Goal: Task Accomplishment & Management: Manage account settings

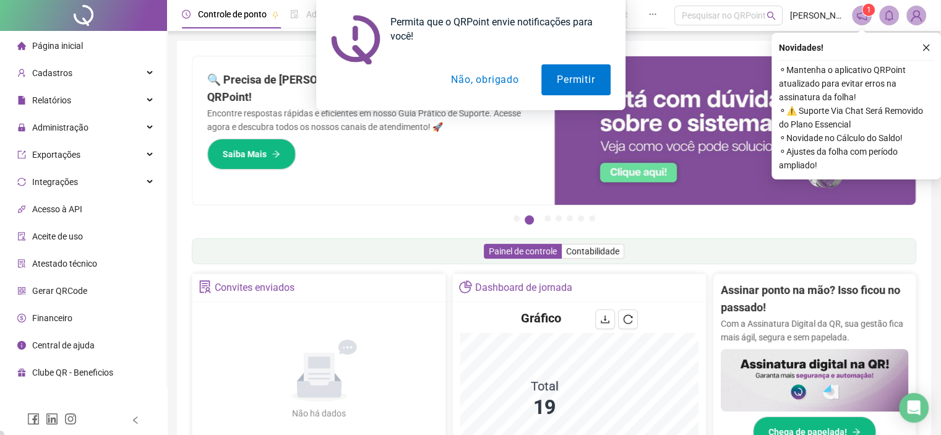
drag, startPoint x: 928, startPoint y: 46, endPoint x: 896, endPoint y: 52, distance: 32.0
click at [927, 46] on div "Permita que o QRPoint envie notificações para você! Permitir Não, obrigado" at bounding box center [470, 55] width 941 height 110
click at [502, 79] on button "Não, obrigado" at bounding box center [484, 79] width 98 height 31
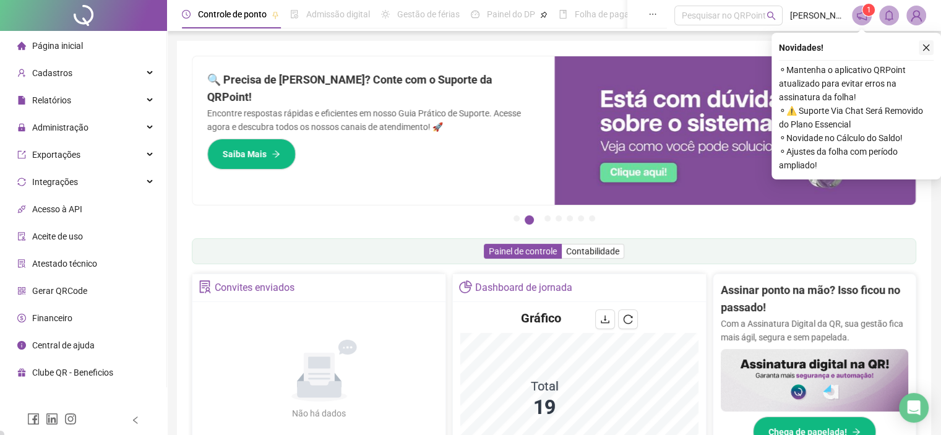
click at [923, 47] on icon "close" at bounding box center [925, 47] width 9 height 9
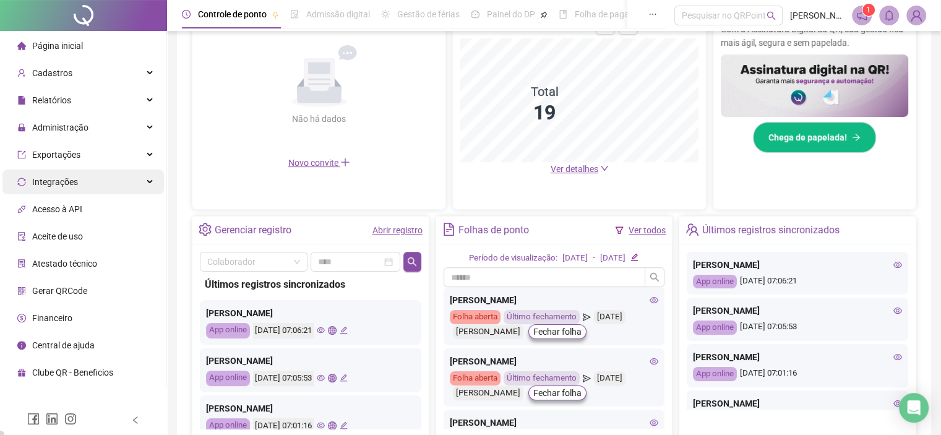
scroll to position [307, 0]
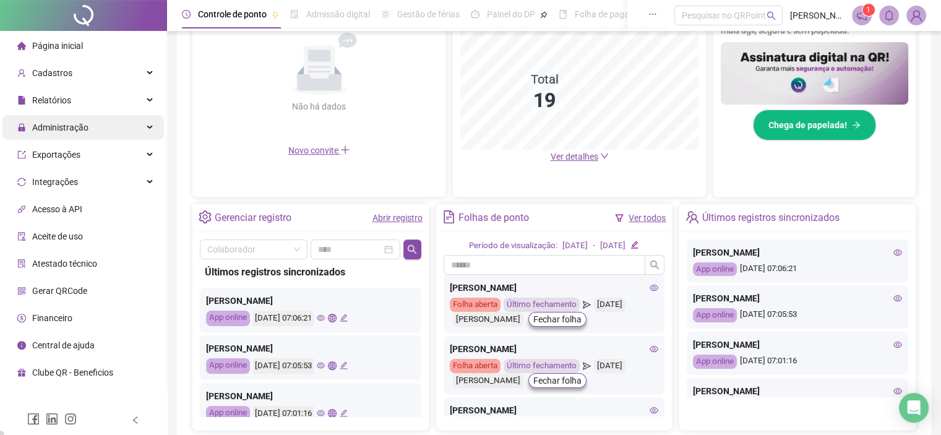
click at [106, 128] on div "Administração" at bounding box center [82, 127] width 161 height 25
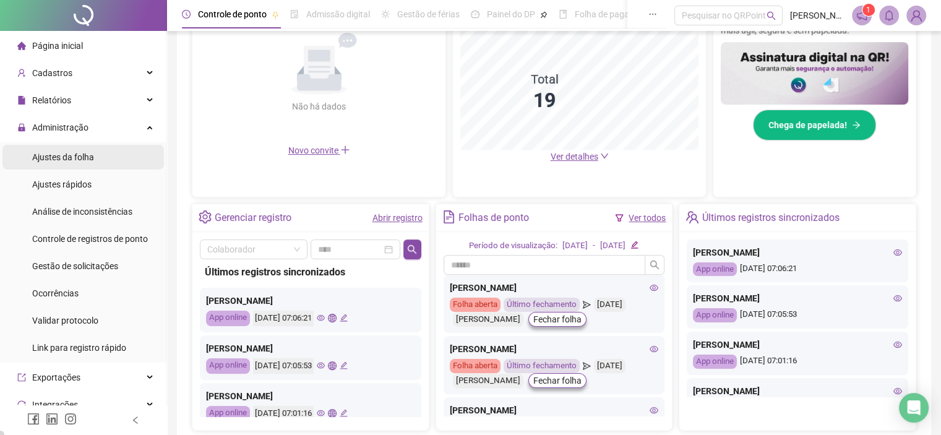
click at [88, 161] on span "Ajustes da folha" at bounding box center [63, 157] width 62 height 10
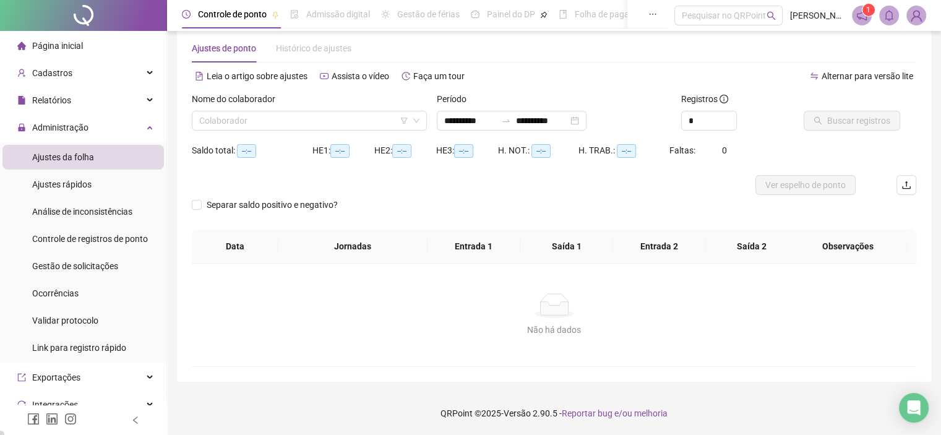
scroll to position [21, 0]
type input "**********"
click at [269, 119] on input "search" at bounding box center [303, 121] width 209 height 19
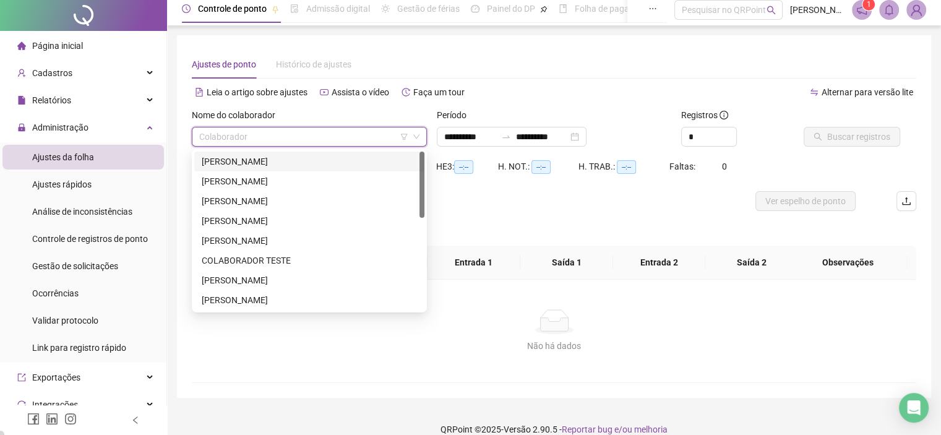
scroll to position [0, 0]
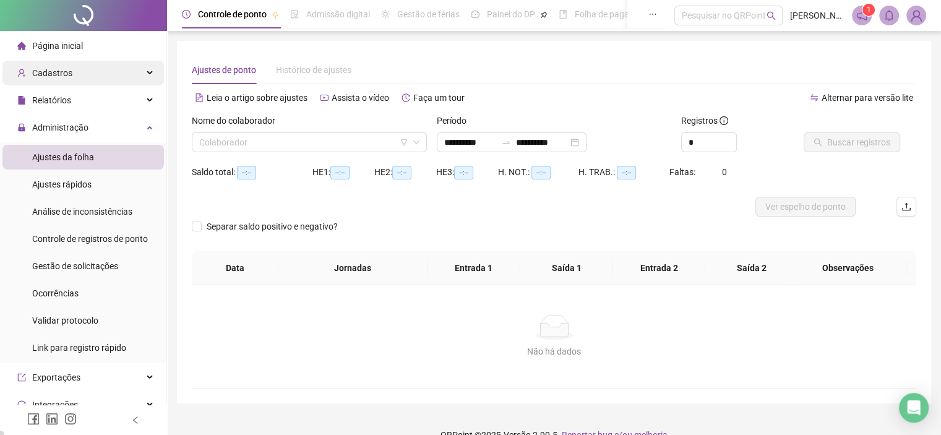
click at [69, 69] on span "Cadastros" at bounding box center [52, 73] width 40 height 10
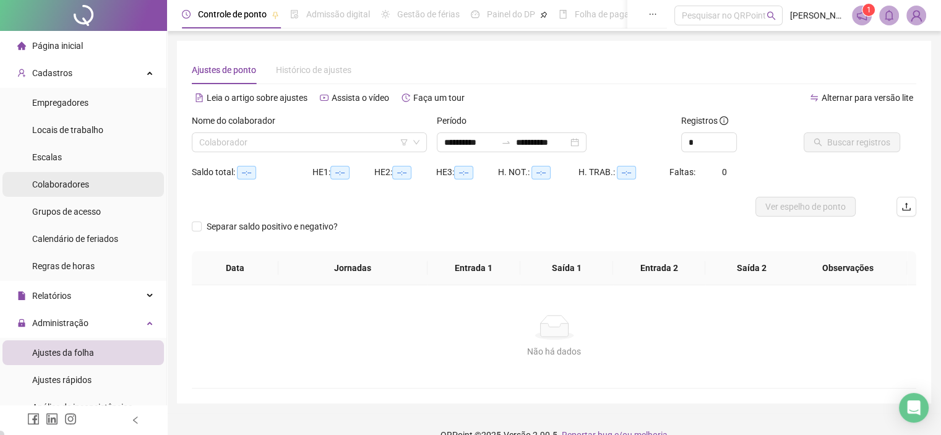
click at [76, 184] on span "Colaboradores" at bounding box center [60, 184] width 57 height 10
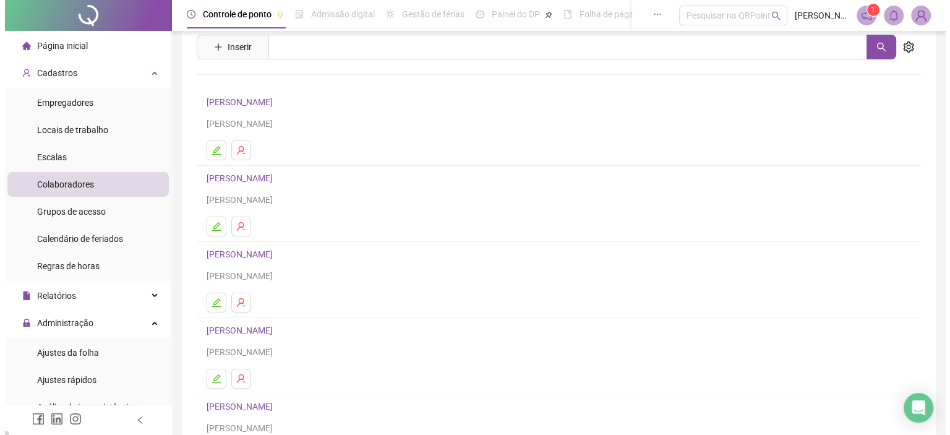
scroll to position [62, 0]
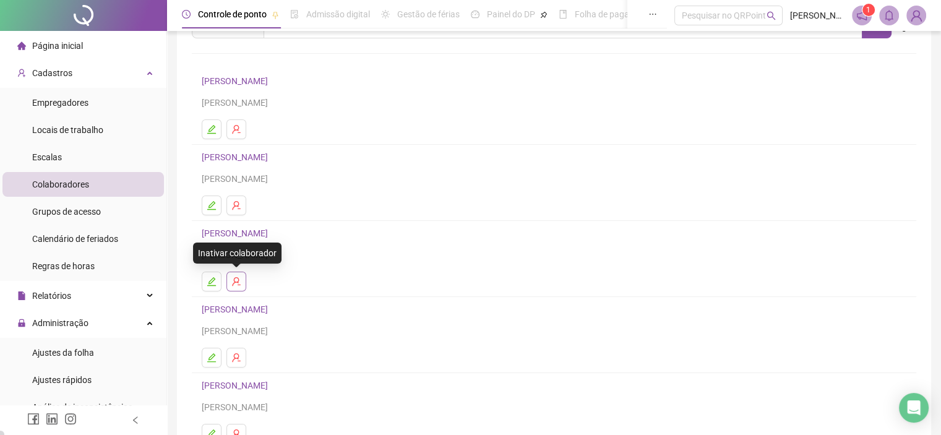
click at [233, 284] on icon "user-delete" at bounding box center [236, 281] width 10 height 10
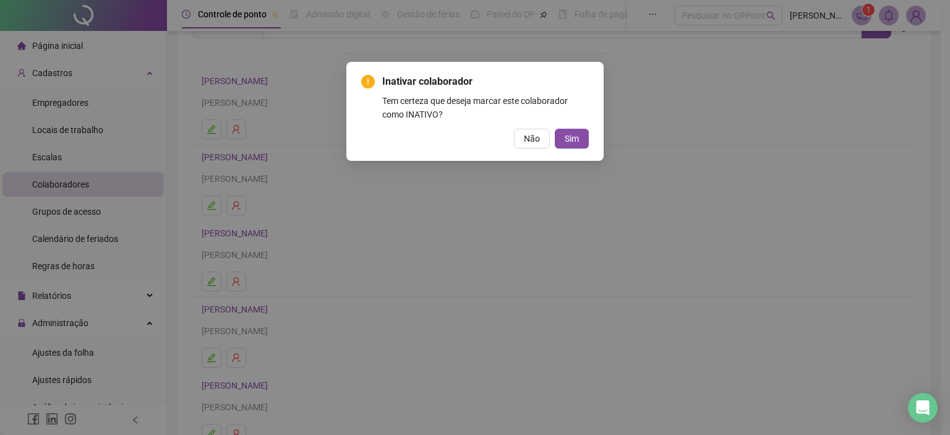
click at [566, 141] on span "Sim" at bounding box center [572, 139] width 14 height 14
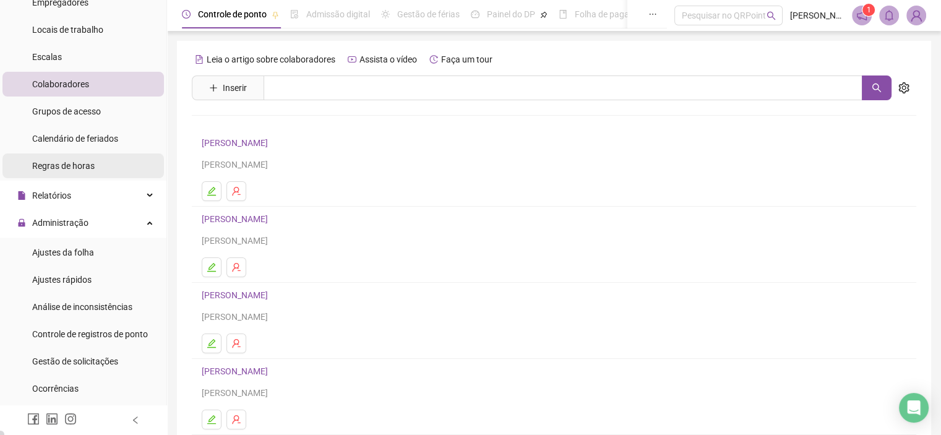
scroll to position [124, 0]
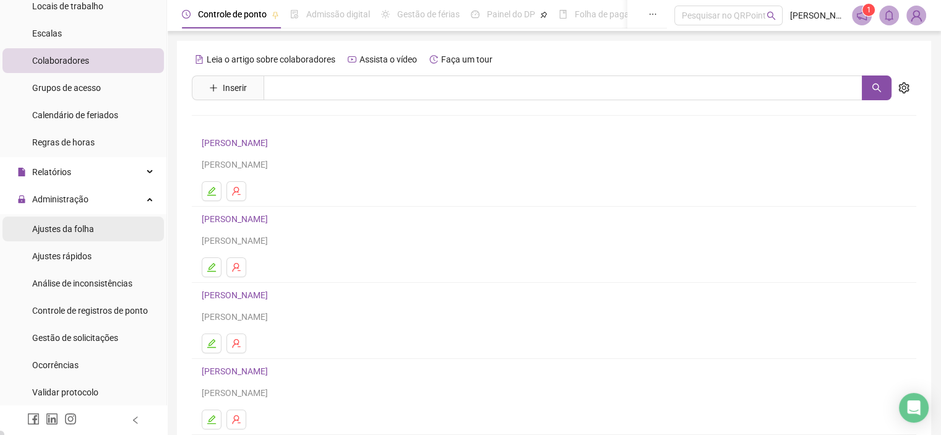
click at [81, 232] on span "Ajustes da folha" at bounding box center [63, 229] width 62 height 10
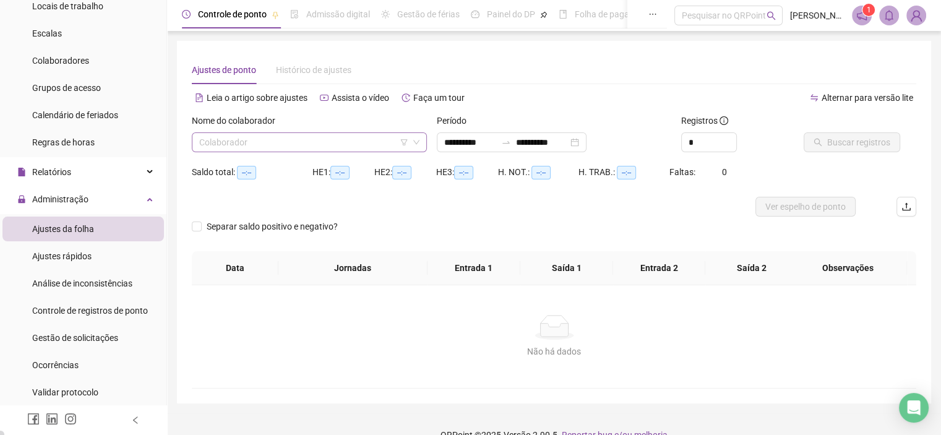
click at [304, 142] on input "search" at bounding box center [303, 142] width 209 height 19
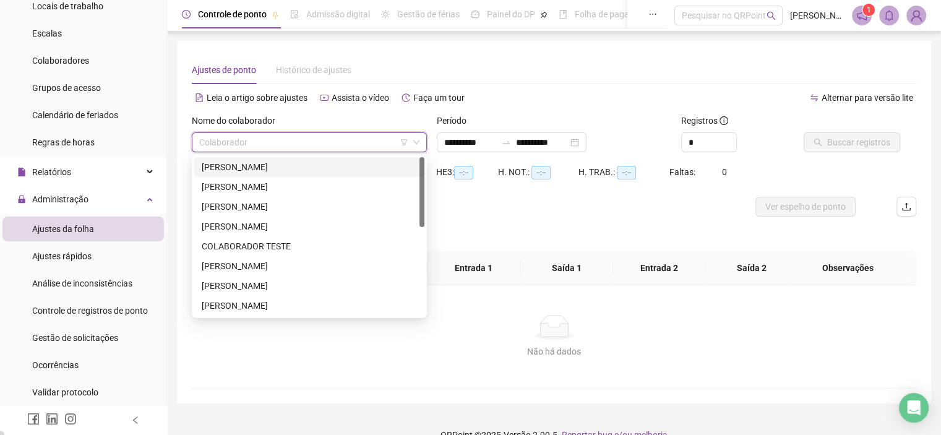
click at [294, 168] on div "[PERSON_NAME]" at bounding box center [309, 167] width 215 height 14
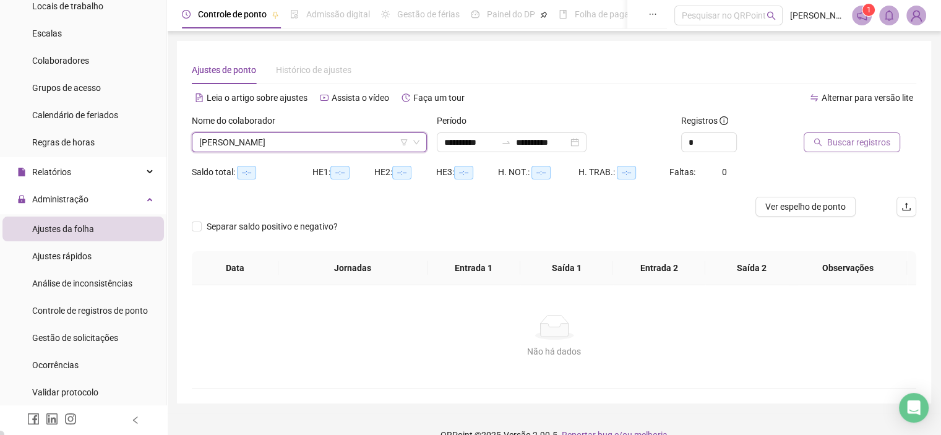
click at [859, 137] on span "Buscar registros" at bounding box center [858, 142] width 63 height 14
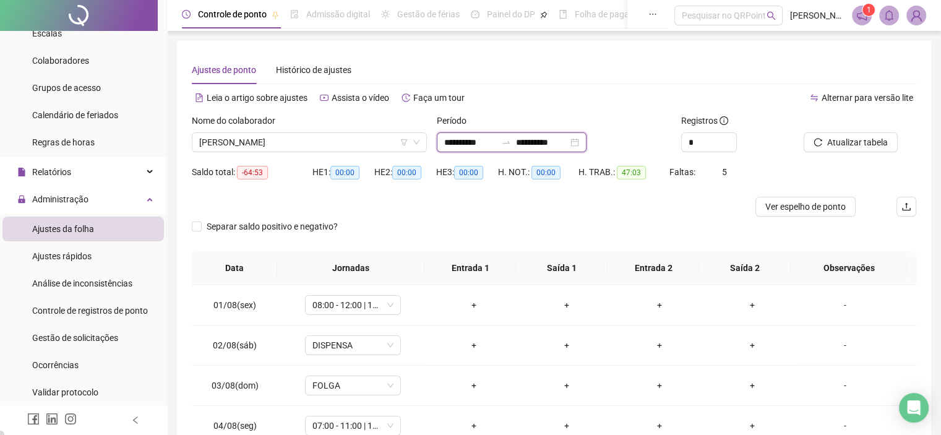
click at [534, 140] on input "**********" at bounding box center [542, 142] width 52 height 14
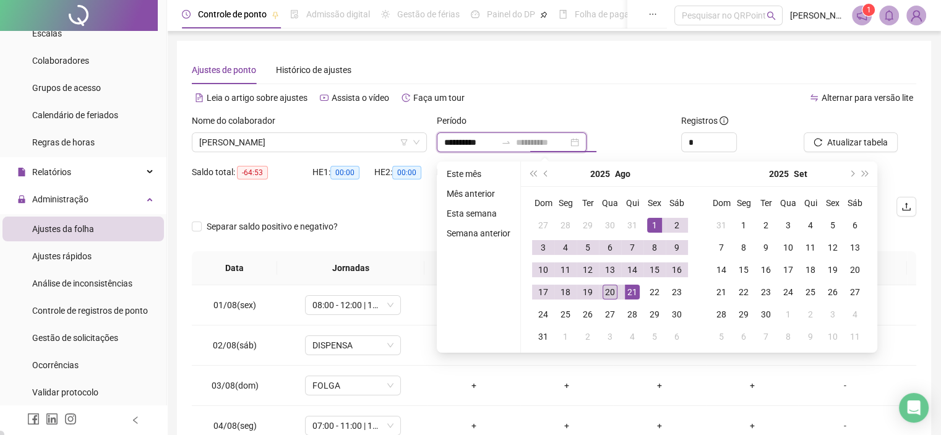
type input "**********"
click at [613, 294] on div "20" at bounding box center [609, 291] width 15 height 15
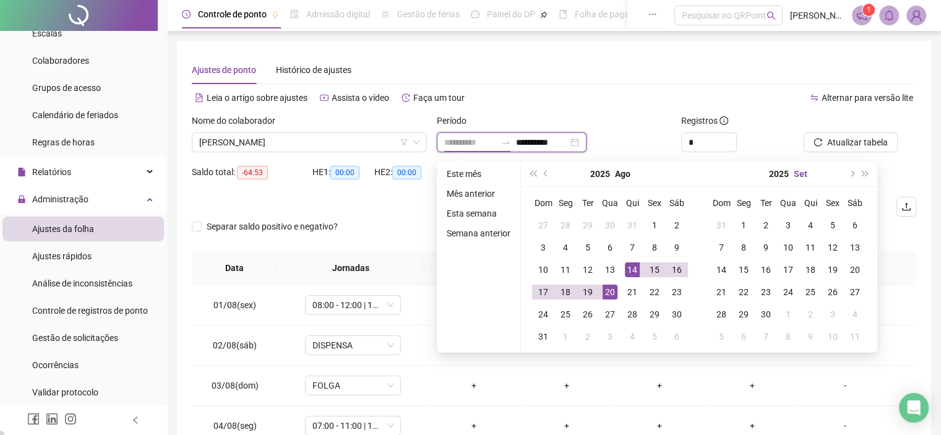
type input "**********"
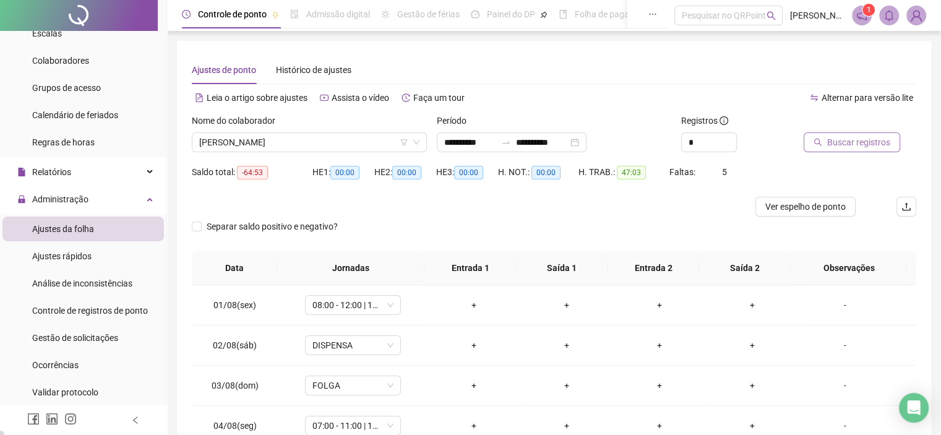
click at [827, 145] on span "Buscar registros" at bounding box center [858, 142] width 63 height 14
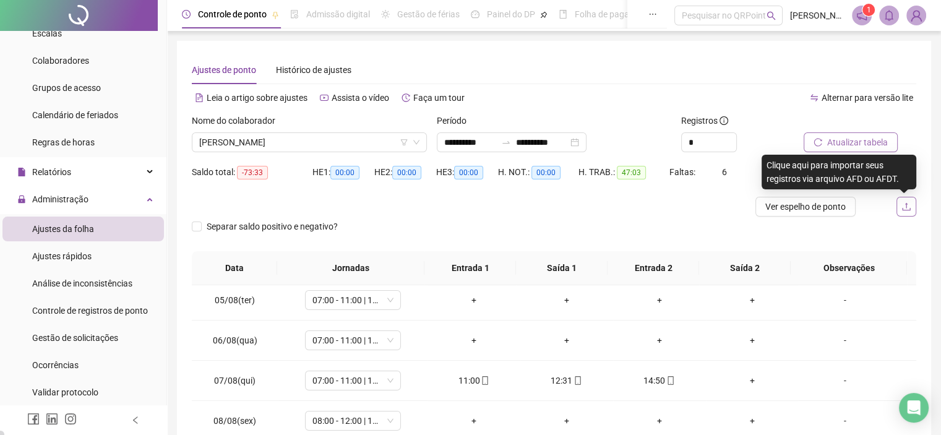
click at [904, 203] on icon "upload" at bounding box center [906, 207] width 10 height 10
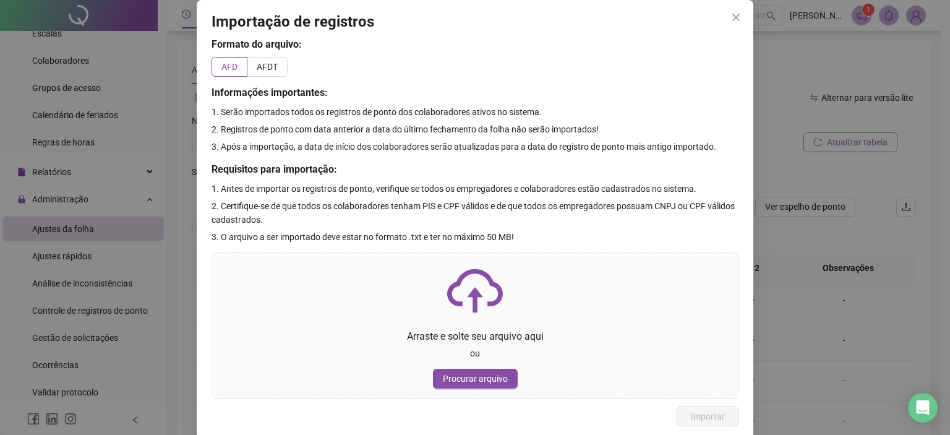
click at [829, 180] on div "Importação de registros Formato do arquivo: AFD AFDT Informações importantes: 1…" at bounding box center [475, 217] width 950 height 435
click at [726, 14] on span "Close" at bounding box center [736, 17] width 20 height 10
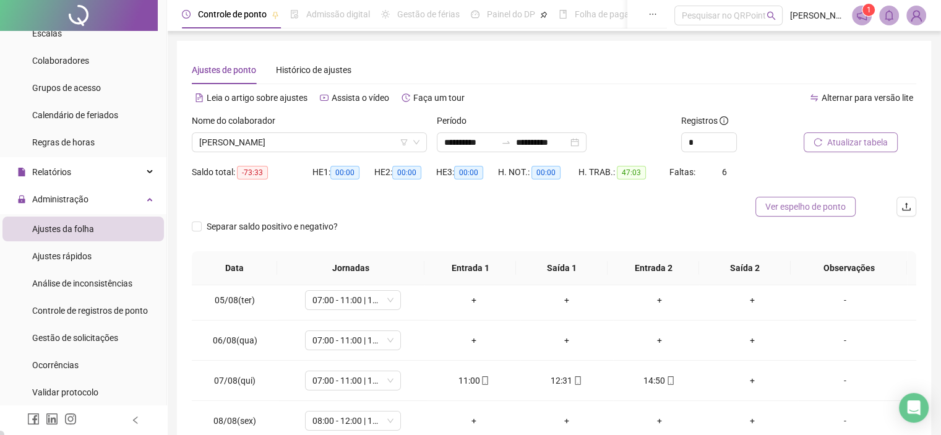
click at [806, 210] on span "Ver espelho de ponto" at bounding box center [805, 207] width 80 height 14
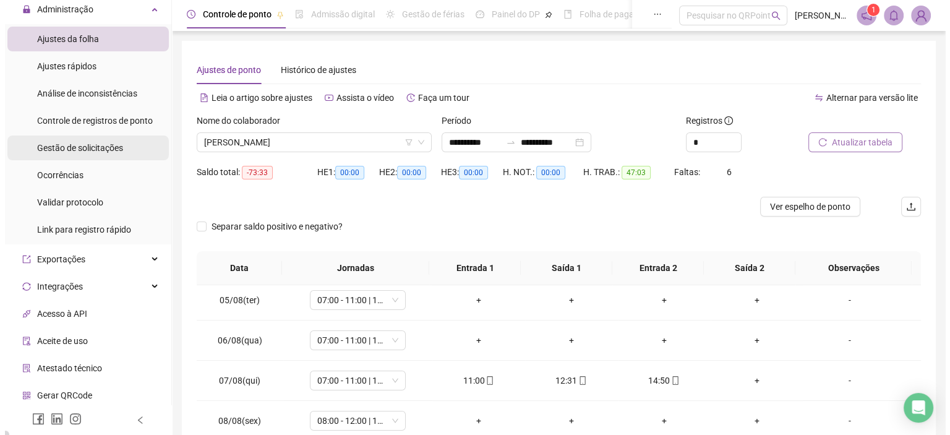
scroll to position [247, 0]
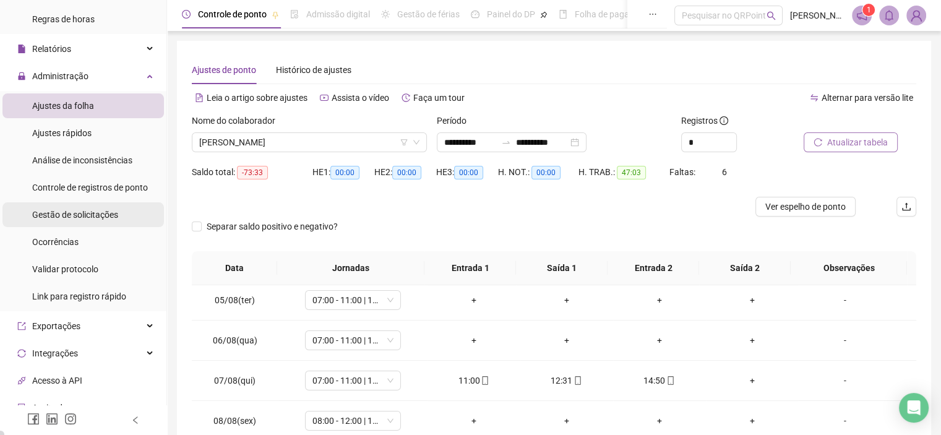
click at [73, 221] on div "Gestão de solicitações" at bounding box center [75, 214] width 86 height 25
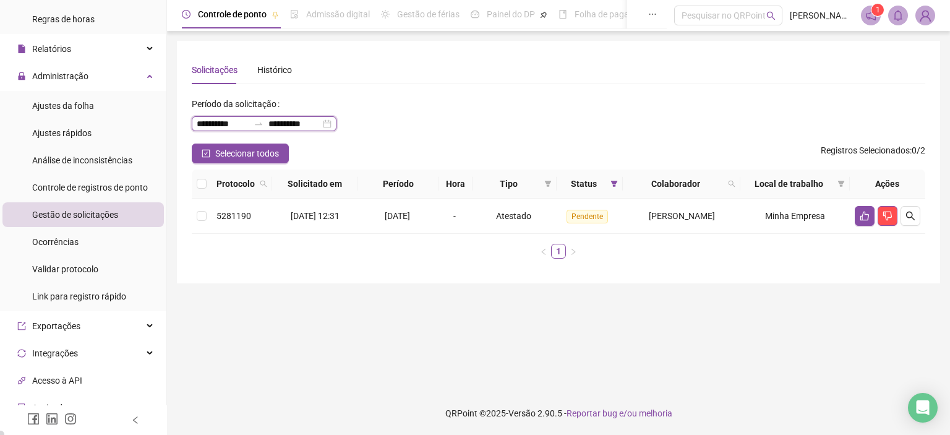
click at [320, 121] on input "**********" at bounding box center [294, 124] width 52 height 14
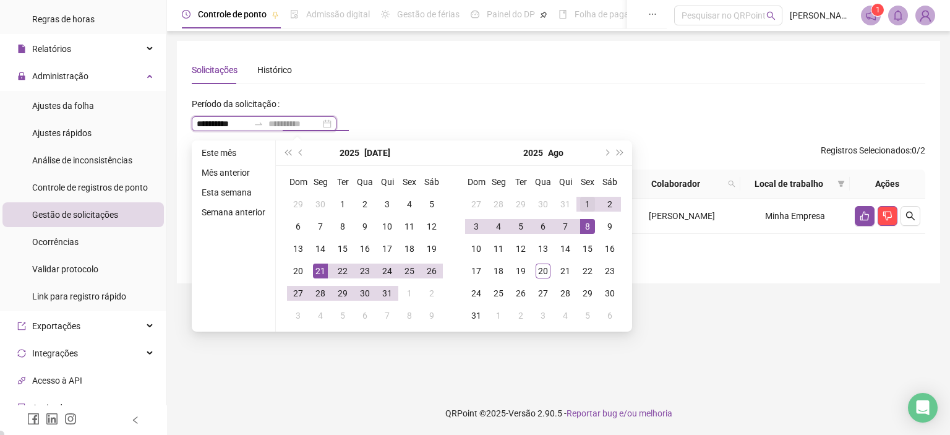
type input "**********"
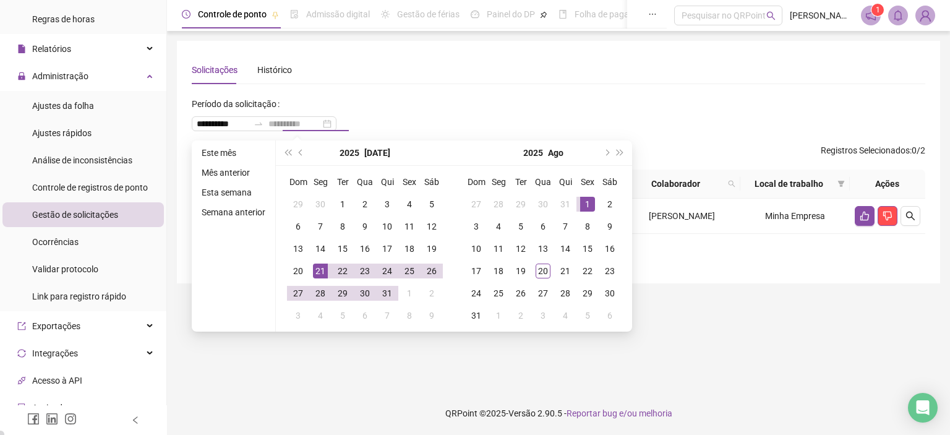
click at [584, 205] on div "1" at bounding box center [587, 204] width 15 height 15
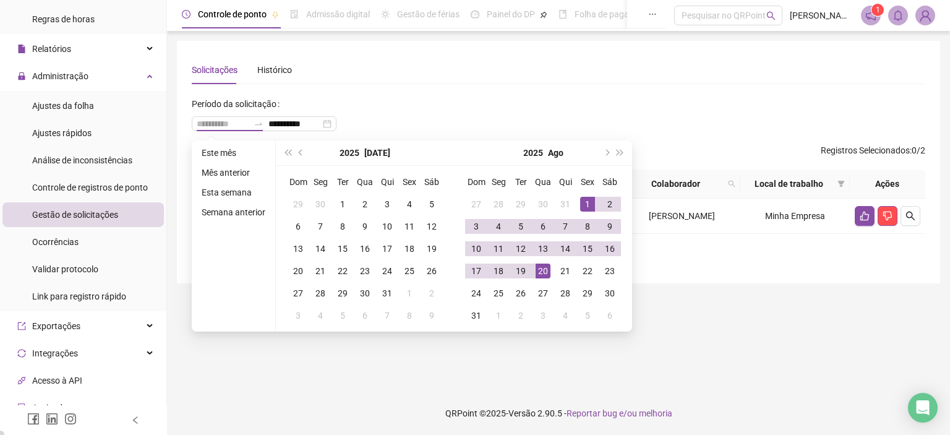
click at [548, 270] on div "20" at bounding box center [543, 270] width 15 height 15
type input "**********"
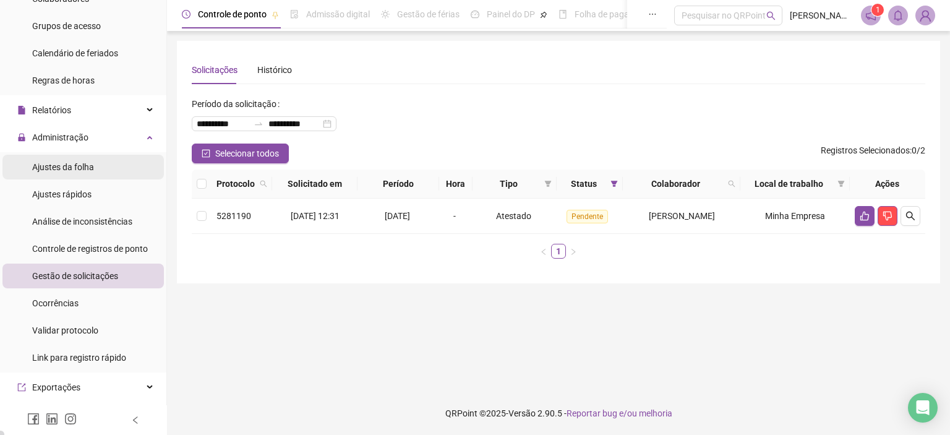
scroll to position [62, 0]
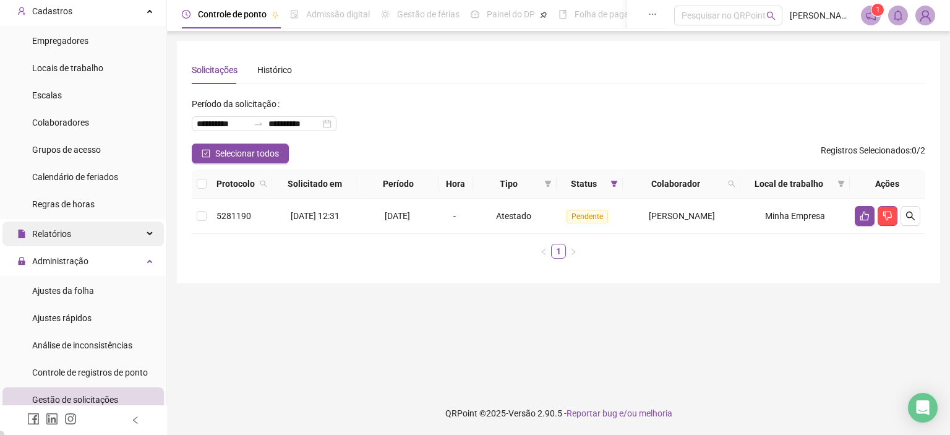
click at [77, 231] on div "Relatórios" at bounding box center [82, 233] width 161 height 25
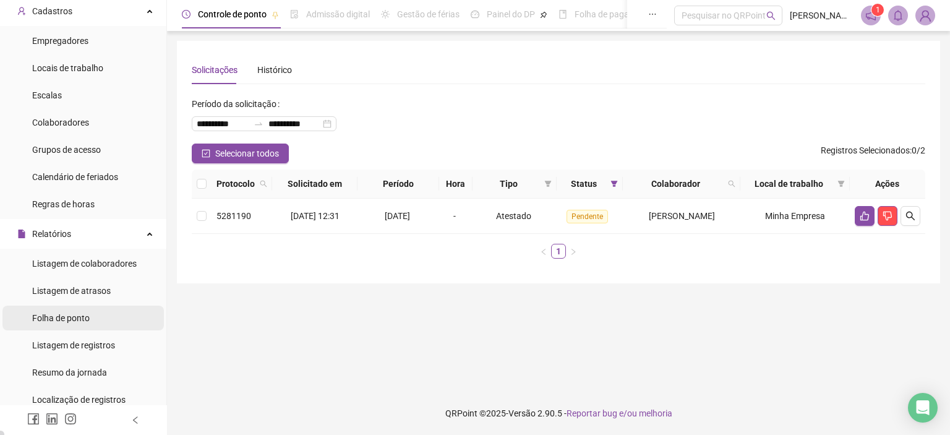
click at [96, 314] on li "Folha de ponto" at bounding box center [82, 317] width 161 height 25
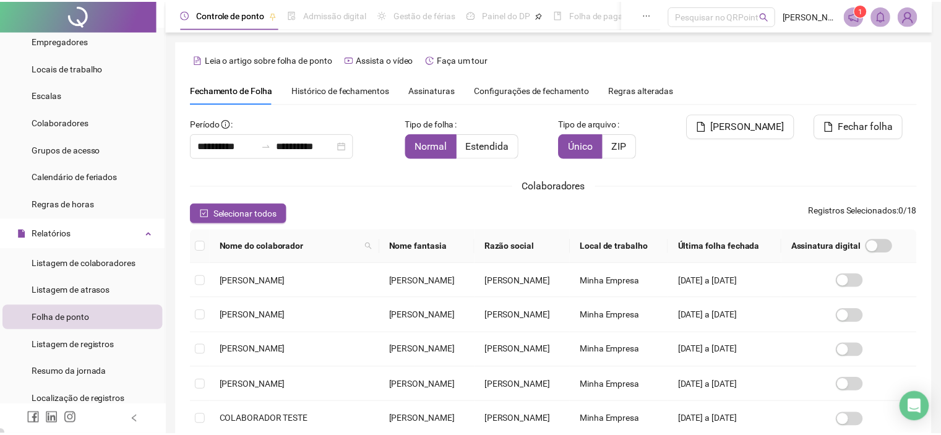
scroll to position [35, 0]
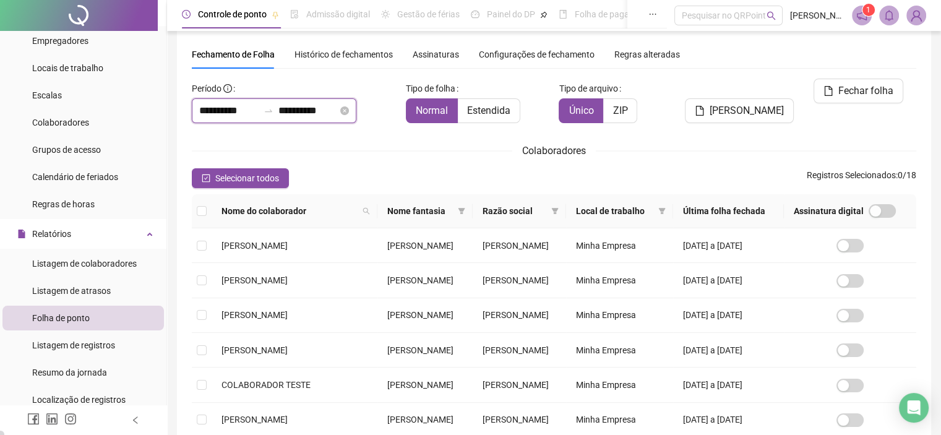
click at [237, 106] on input "**********" at bounding box center [228, 110] width 59 height 15
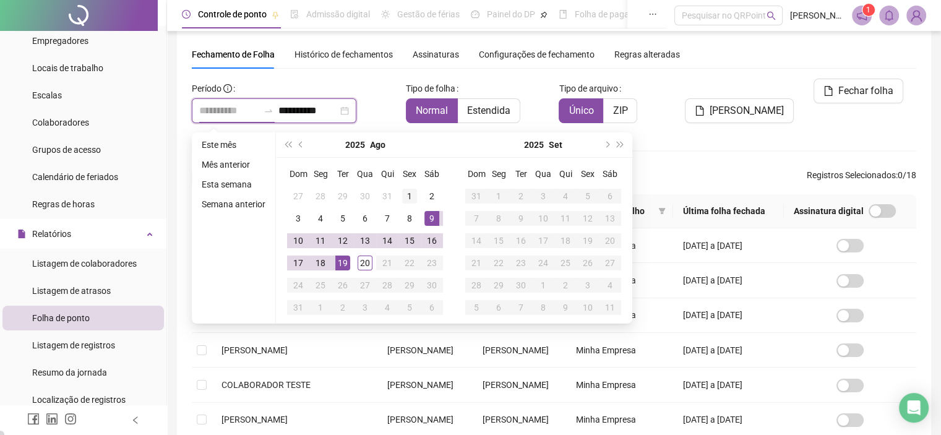
type input "**********"
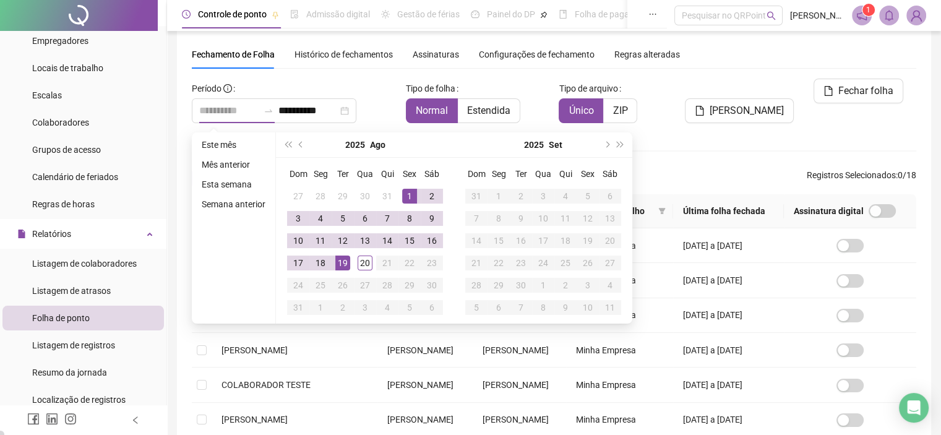
click at [406, 197] on div "1" at bounding box center [409, 196] width 15 height 15
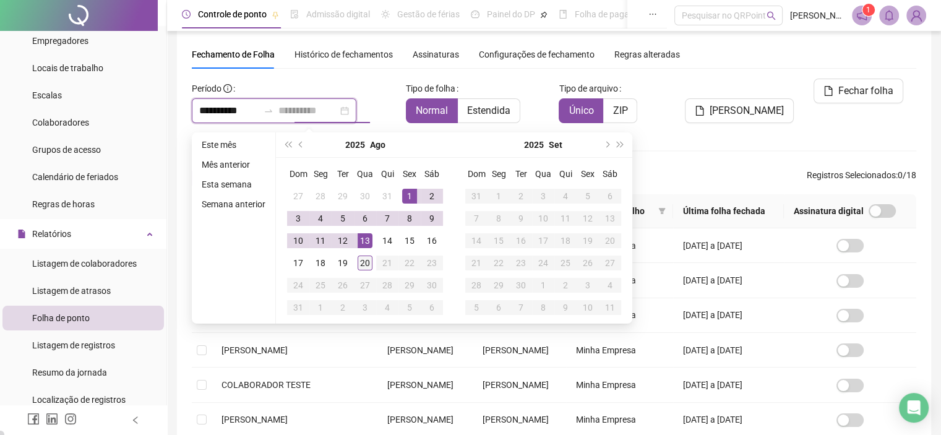
type input "**********"
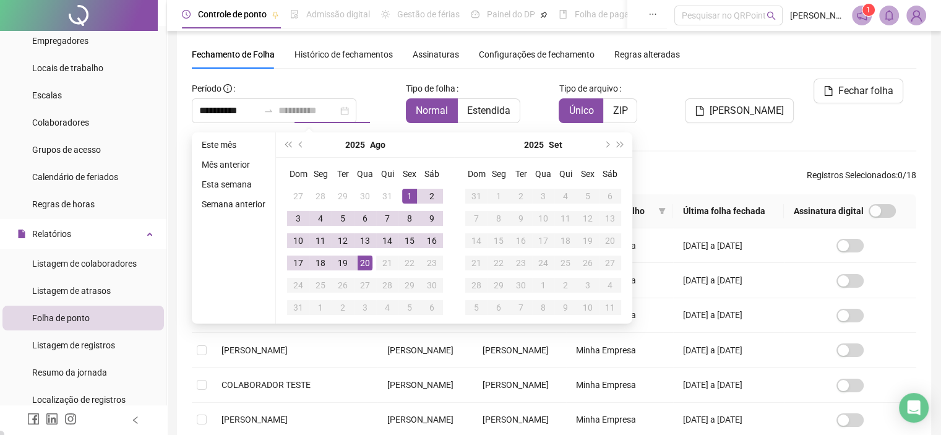
click at [364, 264] on div "20" at bounding box center [364, 262] width 15 height 15
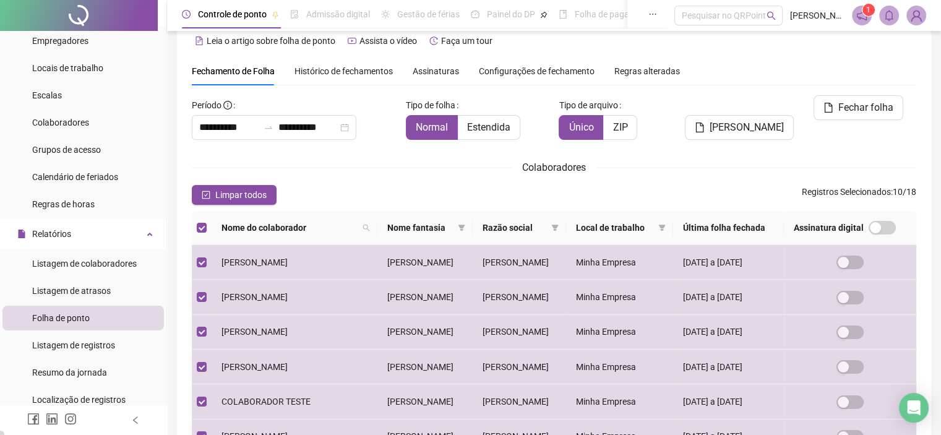
scroll to position [0, 0]
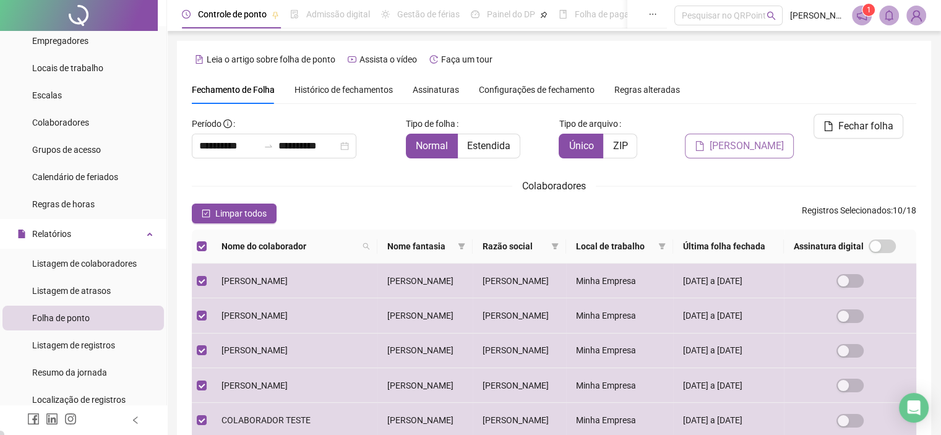
click at [762, 139] on span "[PERSON_NAME]" at bounding box center [746, 146] width 74 height 15
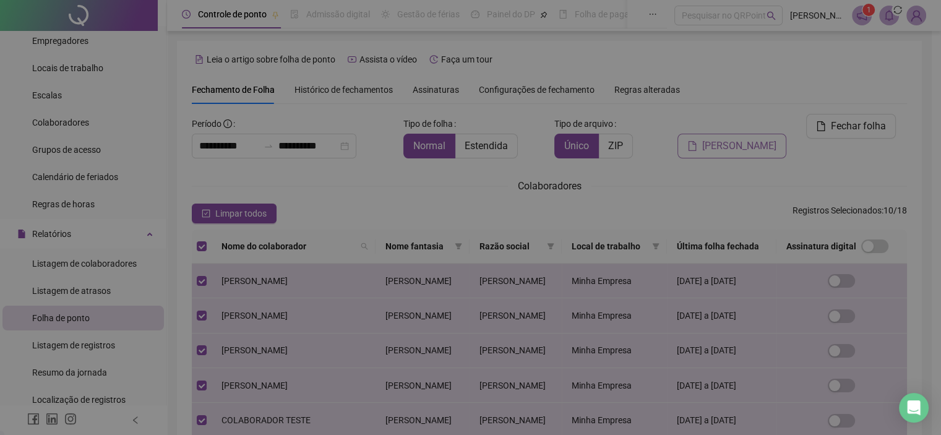
scroll to position [35, 0]
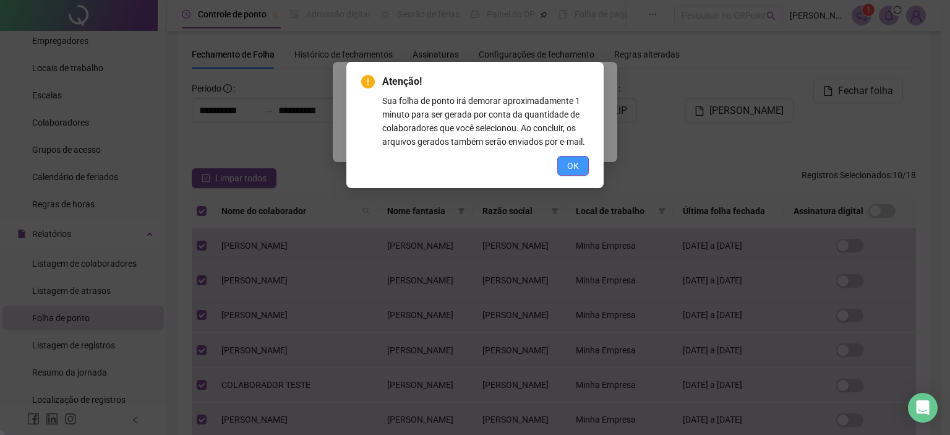
click at [564, 164] on button "OK" at bounding box center [573, 166] width 32 height 20
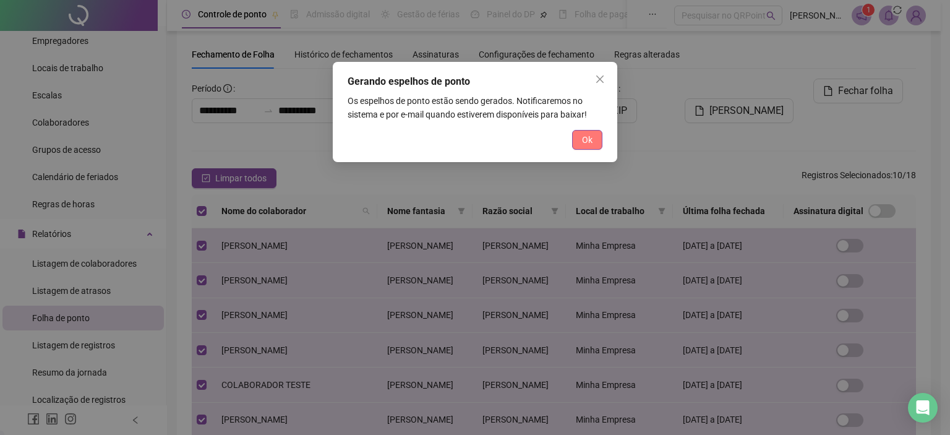
click at [584, 145] on span "Ok" at bounding box center [587, 140] width 11 height 14
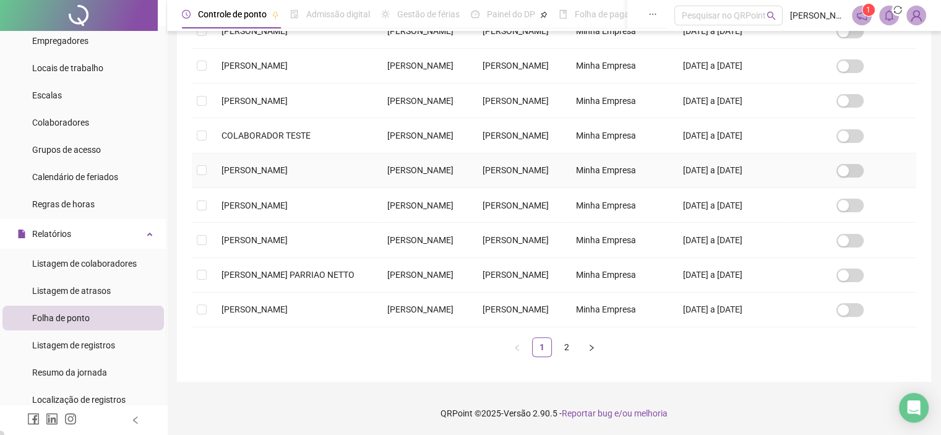
scroll to position [424, 0]
click at [569, 348] on link "2" at bounding box center [566, 347] width 19 height 19
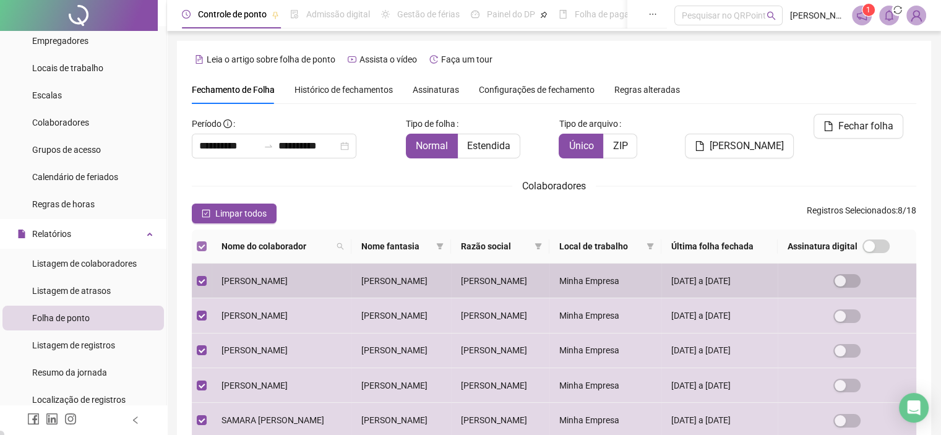
scroll to position [35, 0]
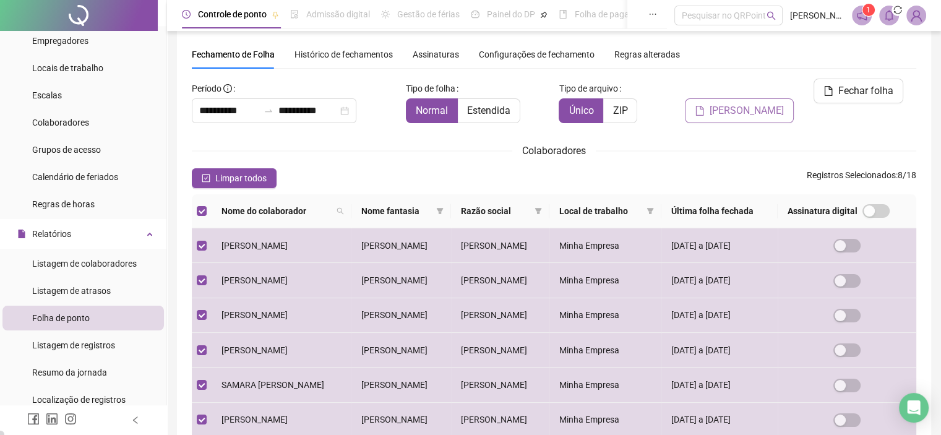
click at [742, 98] on button "[PERSON_NAME]" at bounding box center [739, 110] width 109 height 25
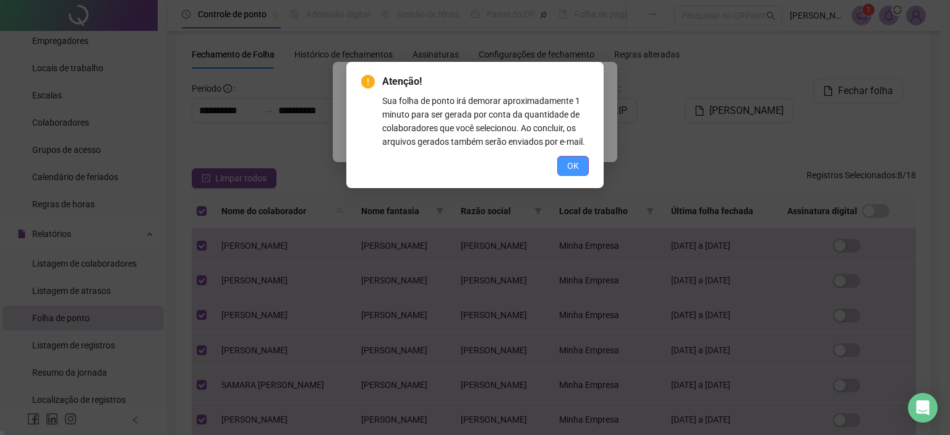
click at [562, 165] on button "OK" at bounding box center [573, 166] width 32 height 20
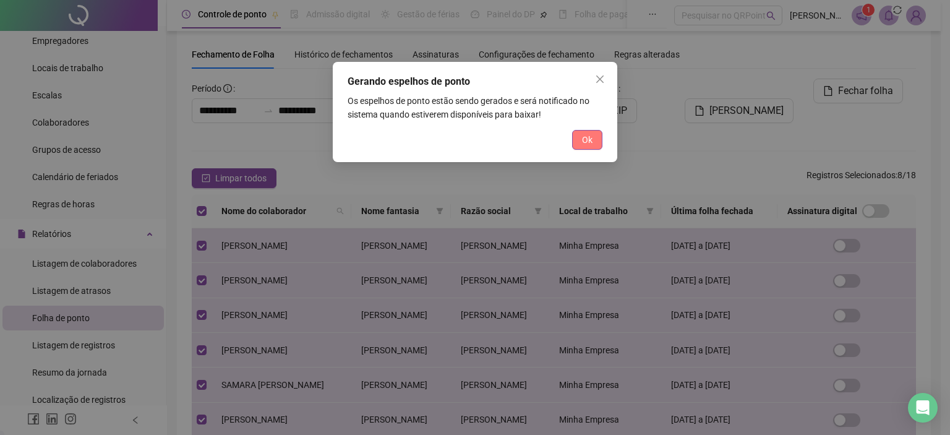
click at [578, 139] on button "Ok" at bounding box center [587, 140] width 30 height 20
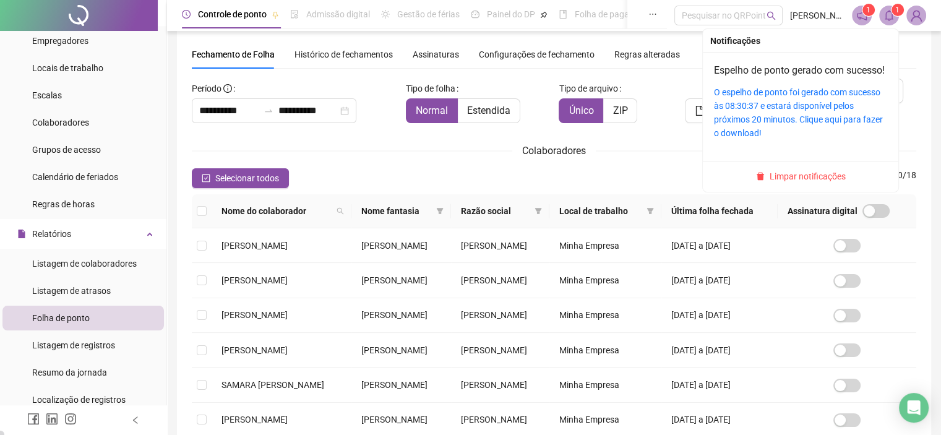
click at [889, 9] on span at bounding box center [889, 16] width 20 height 20
click at [782, 122] on link "O espelho de ponto foi gerado com sucesso às 08:30:37 e estará disponível pelos…" at bounding box center [798, 112] width 169 height 51
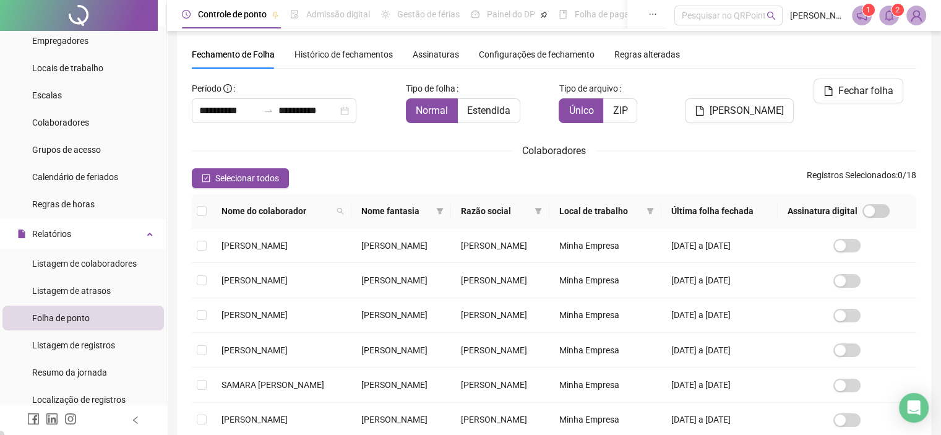
click at [890, 12] on icon "bell" at bounding box center [888, 15] width 9 height 11
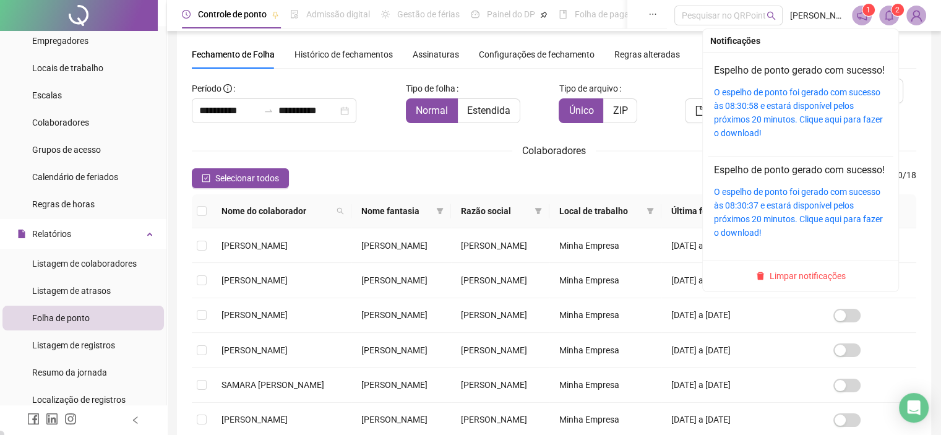
drag, startPoint x: 890, startPoint y: 12, endPoint x: 881, endPoint y: 13, distance: 10.0
click at [890, 12] on icon "bell" at bounding box center [888, 15] width 9 height 11
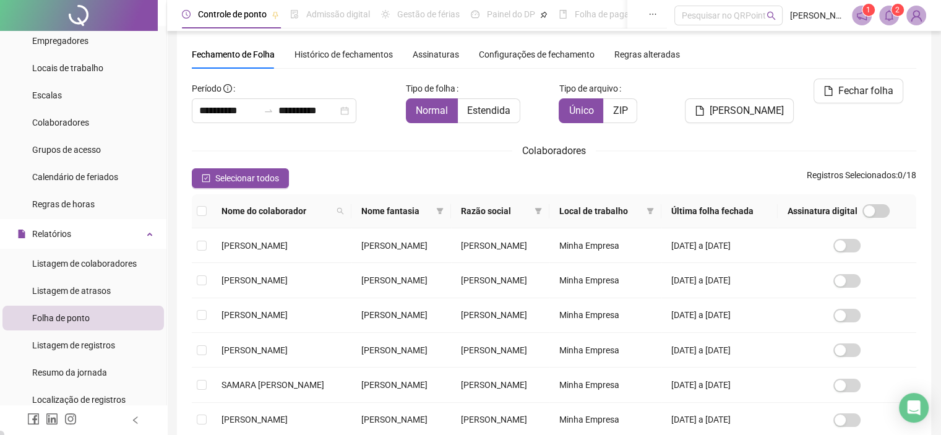
click at [890, 11] on icon "bell" at bounding box center [888, 15] width 11 height 11
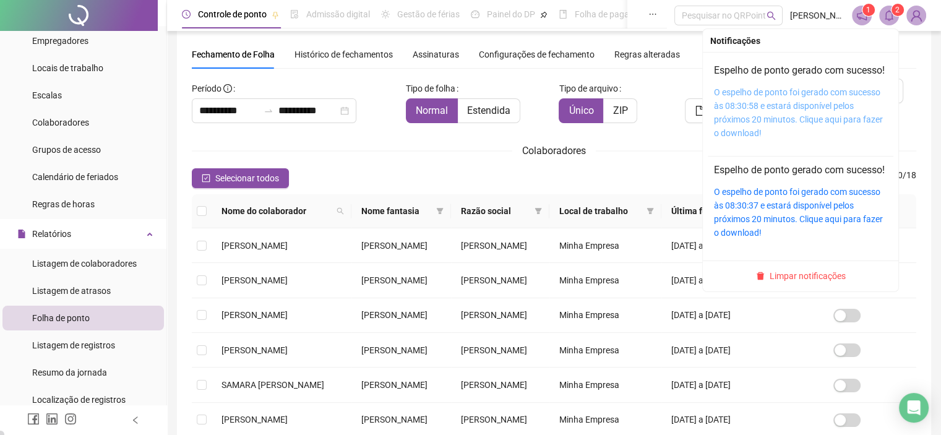
click at [759, 119] on link "O espelho de ponto foi gerado com sucesso às 08:30:58 e estará disponível pelos…" at bounding box center [798, 112] width 169 height 51
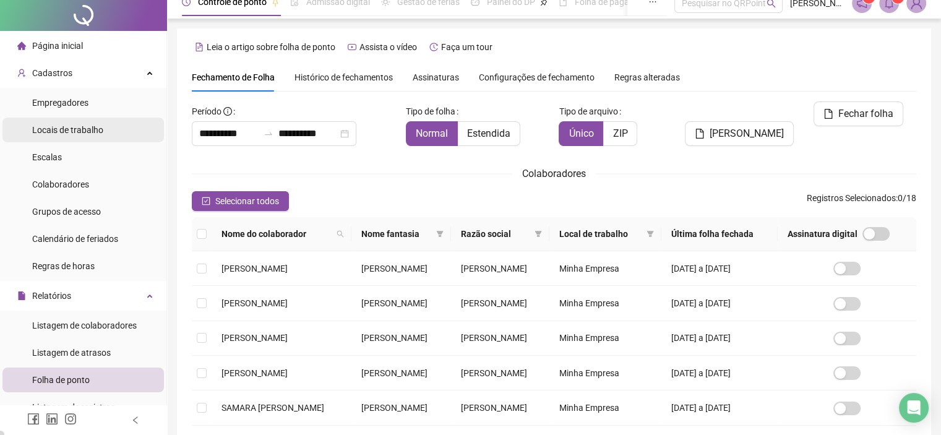
scroll to position [0, 0]
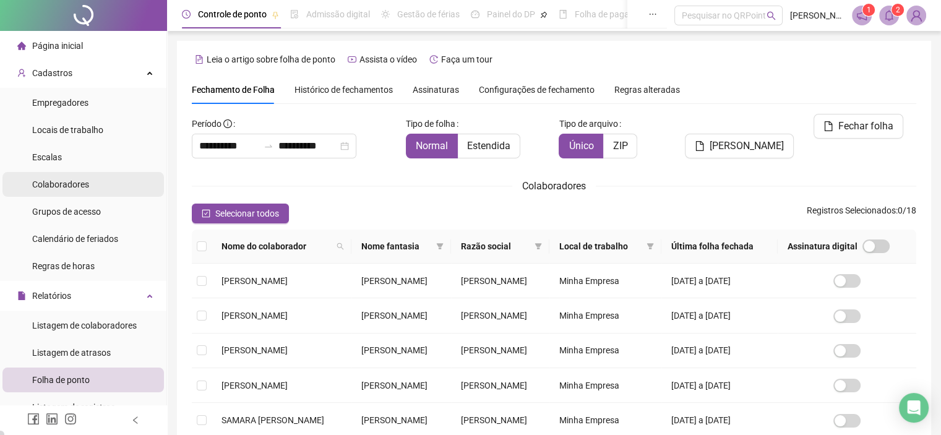
click at [79, 174] on div "Colaboradores" at bounding box center [60, 184] width 57 height 25
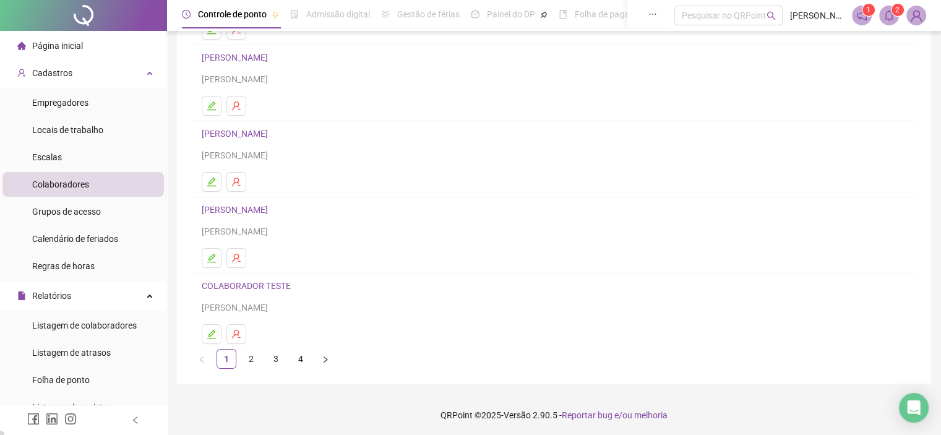
scroll to position [163, 0]
click at [247, 359] on link "2" at bounding box center [251, 357] width 19 height 19
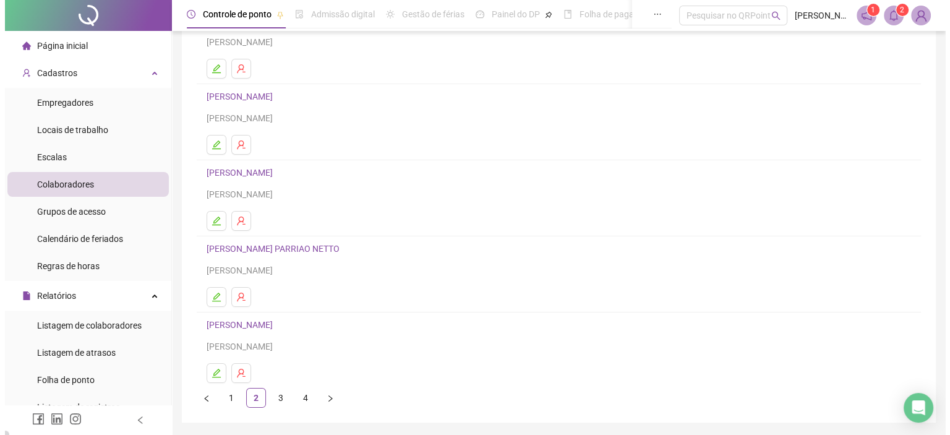
scroll to position [124, 0]
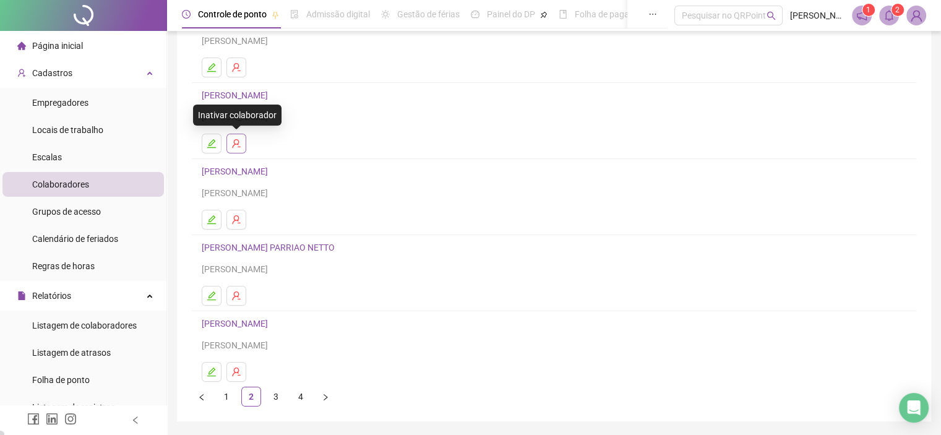
click at [242, 142] on button "button" at bounding box center [236, 144] width 20 height 20
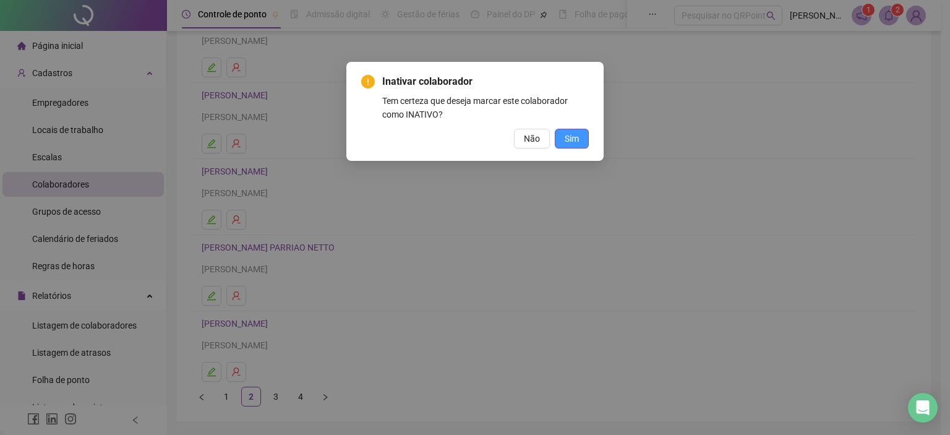
click at [561, 138] on button "Sim" at bounding box center [572, 139] width 34 height 20
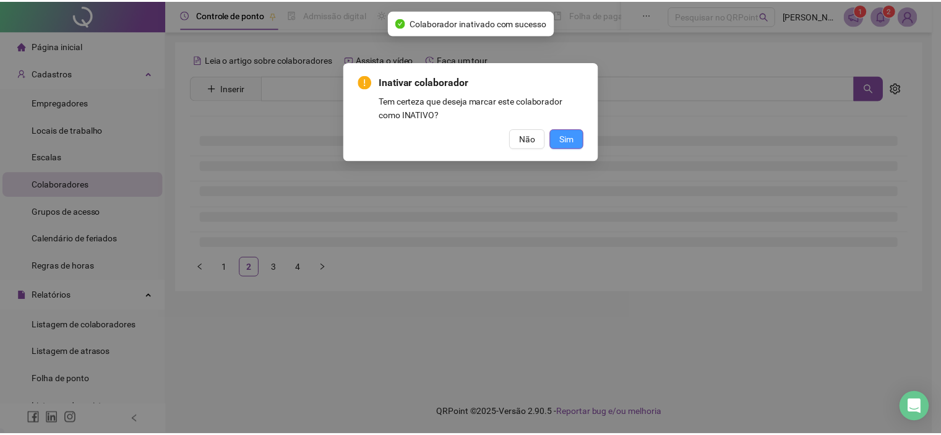
scroll to position [0, 0]
